Goal: Task Accomplishment & Management: Complete application form

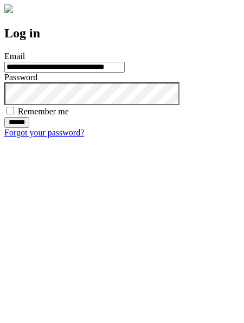
type input "**********"
click at [29, 128] on input "******" at bounding box center [16, 122] width 25 height 11
